Goal: Transaction & Acquisition: Purchase product/service

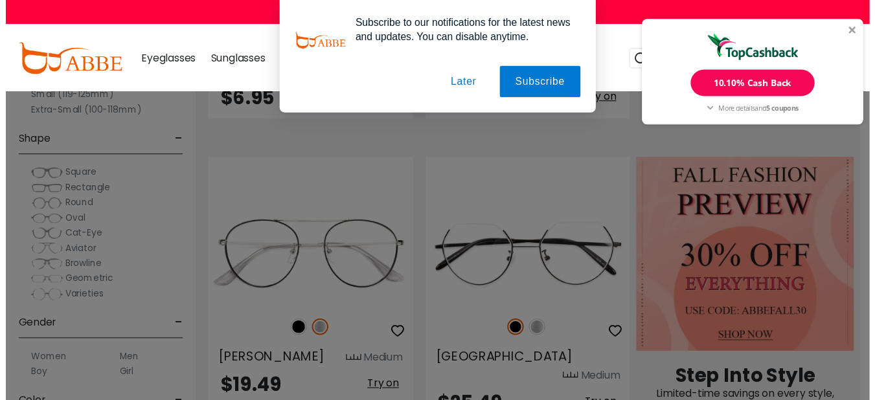
scroll to position [518, 0]
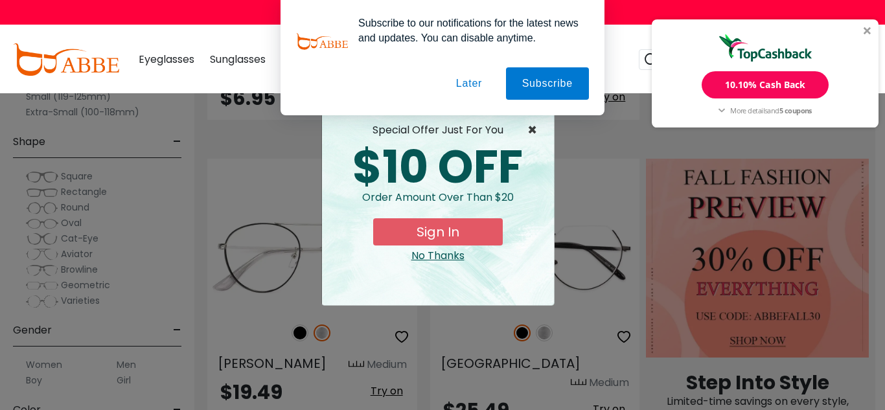
click at [533, 126] on span "×" at bounding box center [535, 130] width 16 height 16
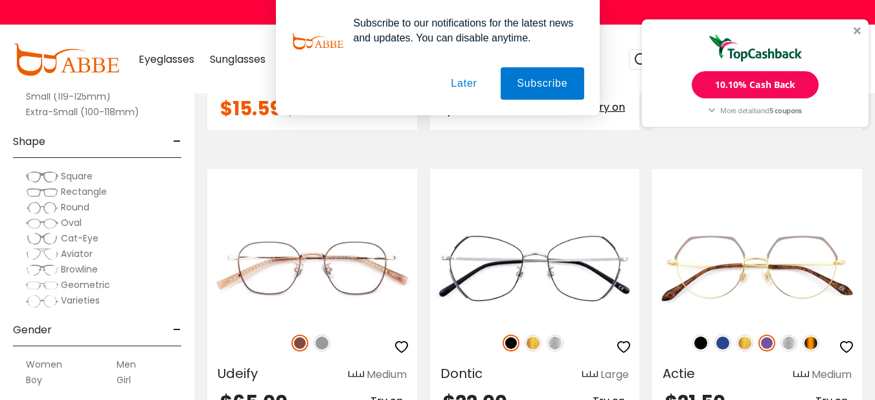
scroll to position [5037, 0]
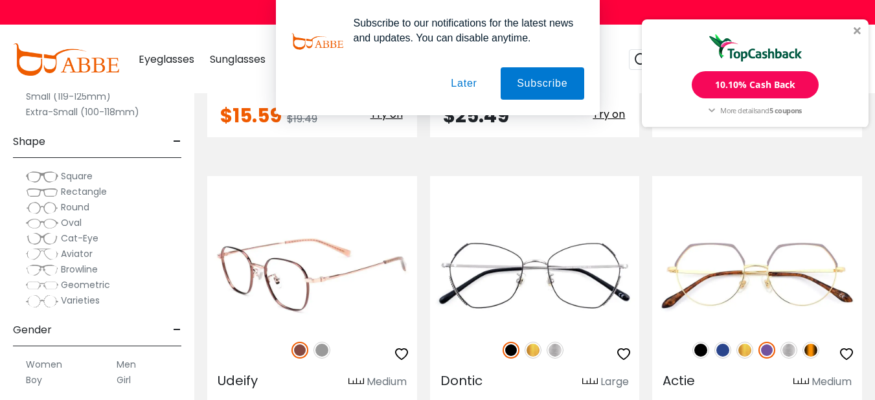
click at [308, 223] on img at bounding box center [312, 275] width 210 height 105
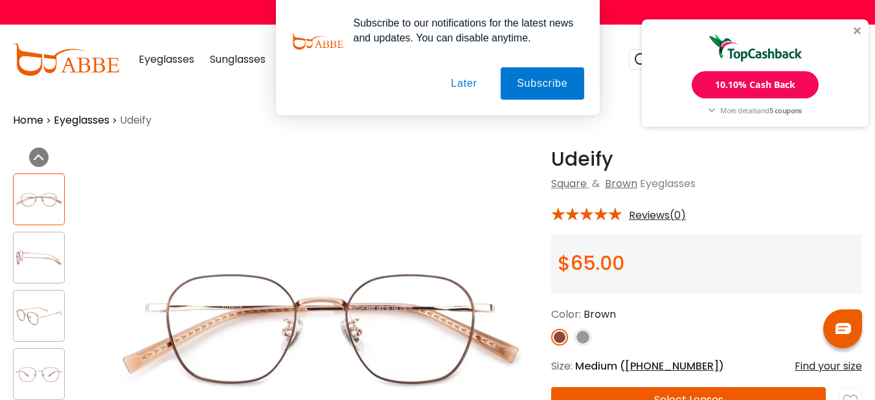
click at [37, 304] on img at bounding box center [39, 316] width 51 height 25
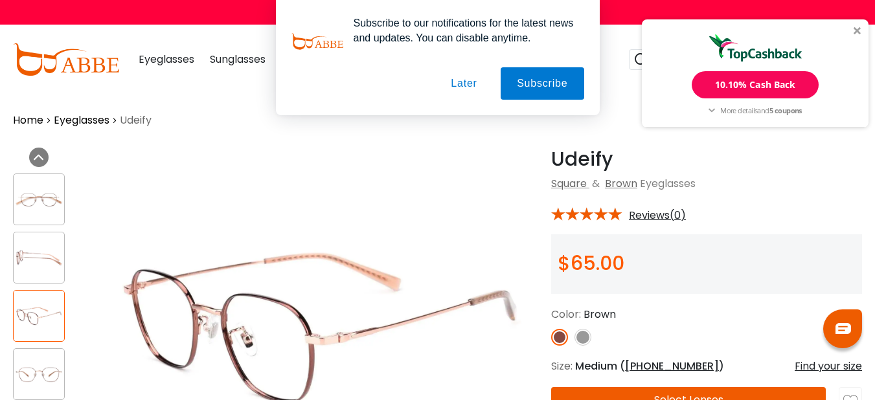
click at [49, 376] on img at bounding box center [39, 374] width 51 height 25
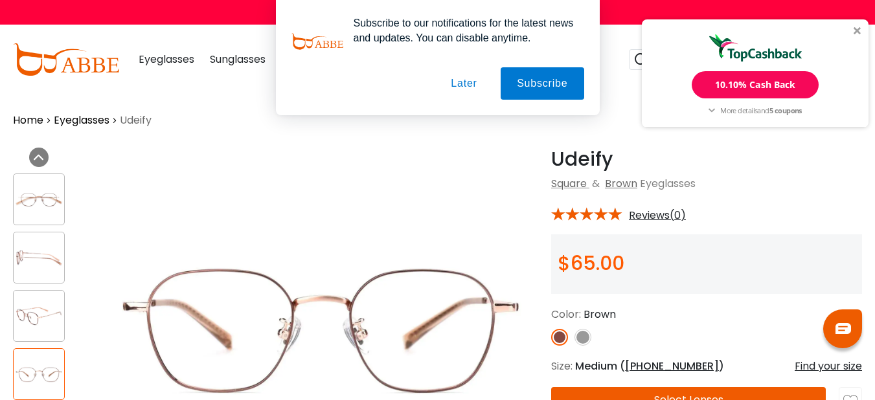
click at [644, 215] on span "Reviews(0)" at bounding box center [657, 216] width 57 height 12
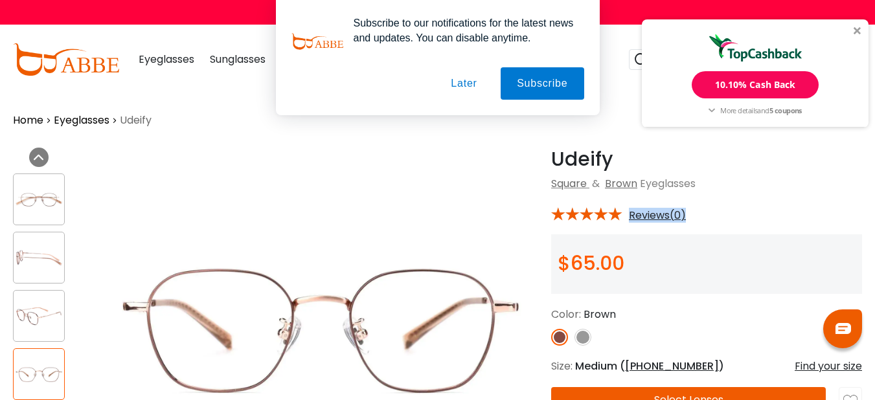
click at [42, 319] on img at bounding box center [39, 316] width 51 height 25
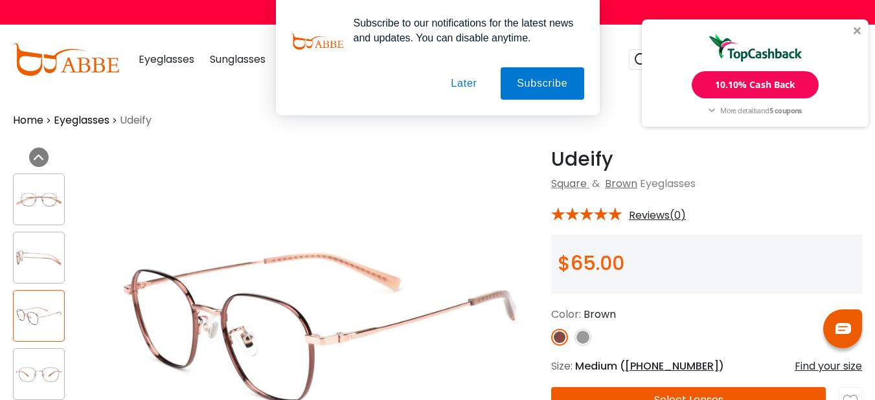
click at [31, 227] on div at bounding box center [51, 287] width 77 height 240
click at [36, 211] on img at bounding box center [39, 199] width 51 height 25
